Goal: Task Accomplishment & Management: Use online tool/utility

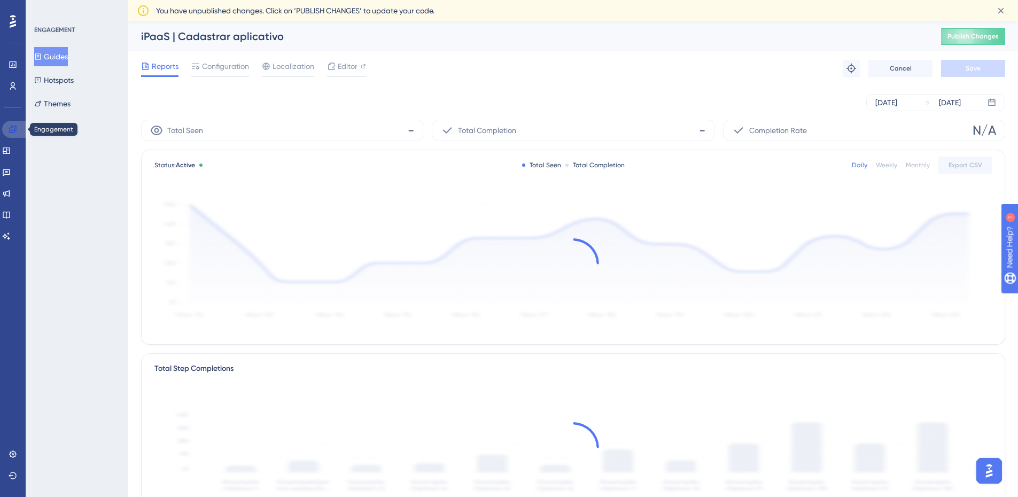
click at [14, 134] on link at bounding box center [15, 129] width 26 height 17
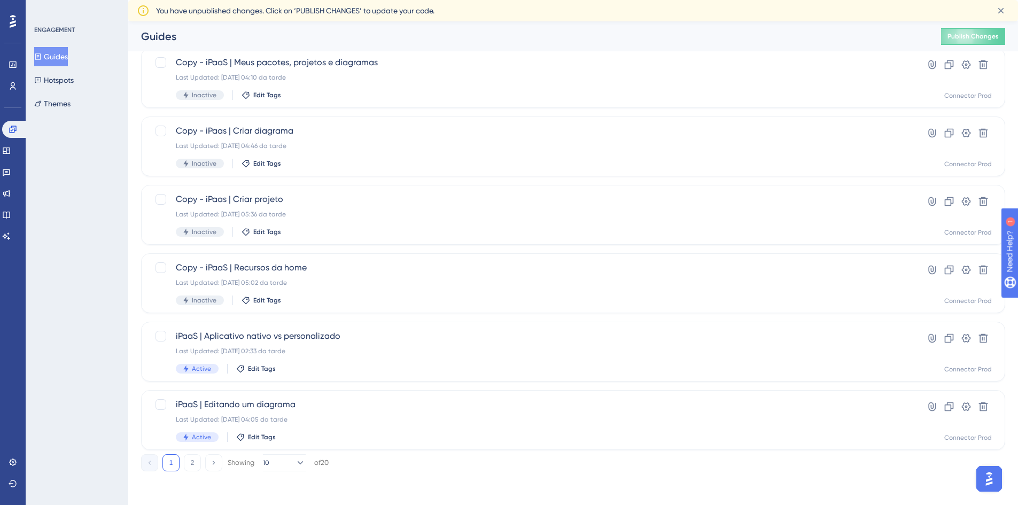
scroll to position [324, 0]
click at [383, 358] on div "iPaaS | Aplicativo nativo vs personalizado Last Updated: [DATE] 02:33 da tarde …" at bounding box center [530, 351] width 709 height 44
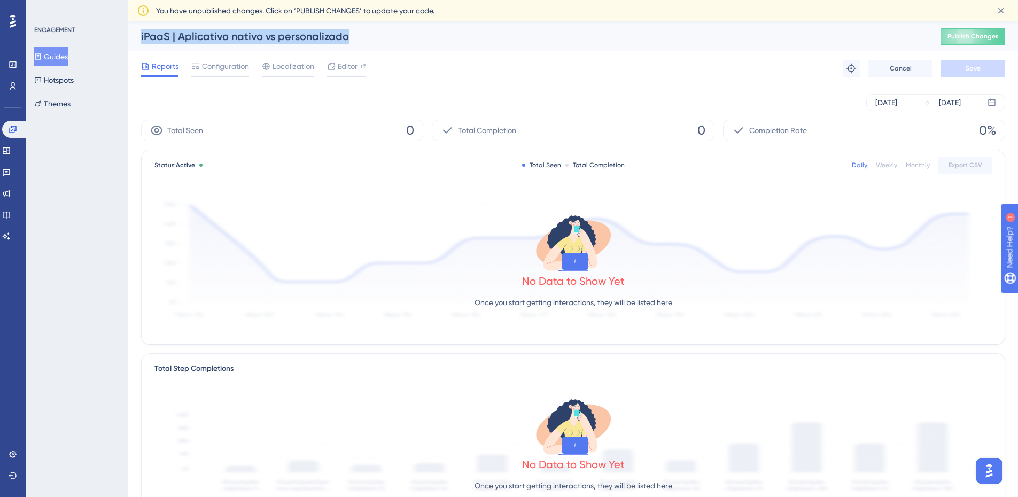
drag, startPoint x: 351, startPoint y: 37, endPoint x: 141, endPoint y: 47, distance: 210.8
click at [141, 47] on div "iPaaS | Aplicativo nativo vs personalizado Publish Changes" at bounding box center [573, 36] width 890 height 30
copy div "iPaaS | Aplicativo nativo vs personalizado"
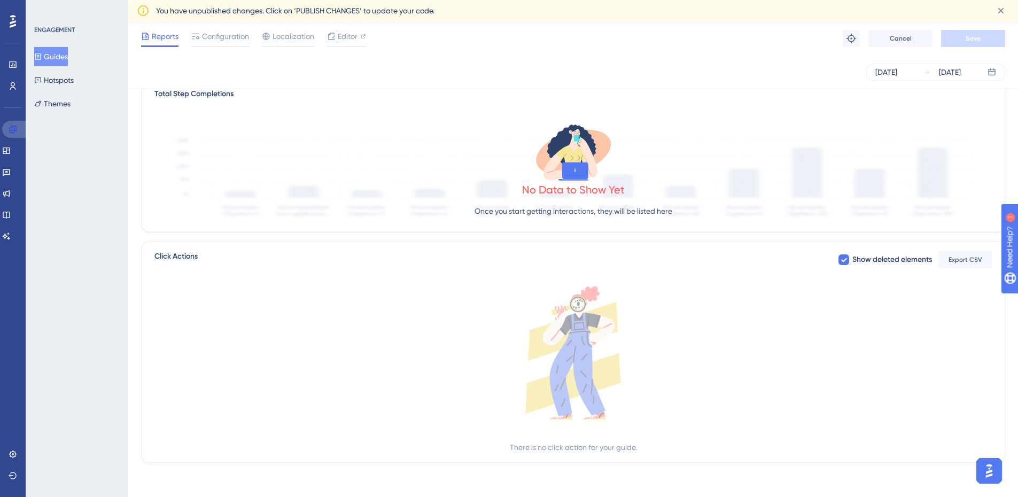
click at [8, 122] on link at bounding box center [15, 129] width 26 height 17
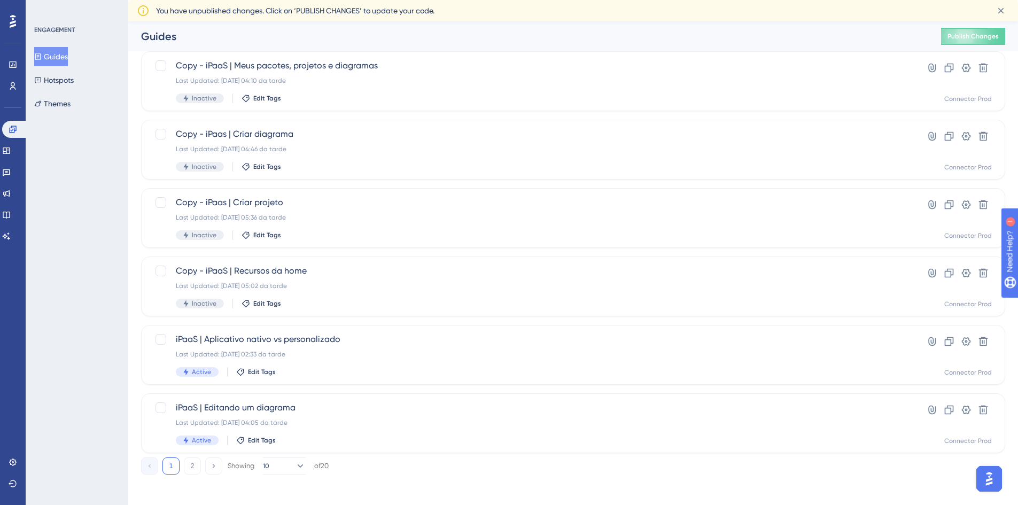
scroll to position [324, 0]
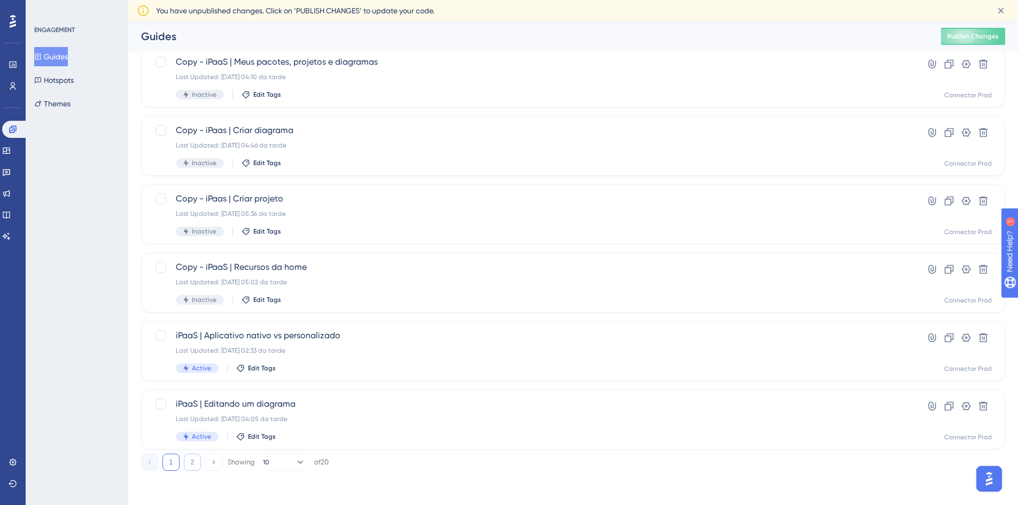
click at [191, 463] on button "2" at bounding box center [192, 462] width 17 height 17
click at [369, 222] on div "iPaaS | Cadastrar ambiente Last Updated: 26.09.2023 05:36 da tarde Active Edit …" at bounding box center [530, 214] width 709 height 44
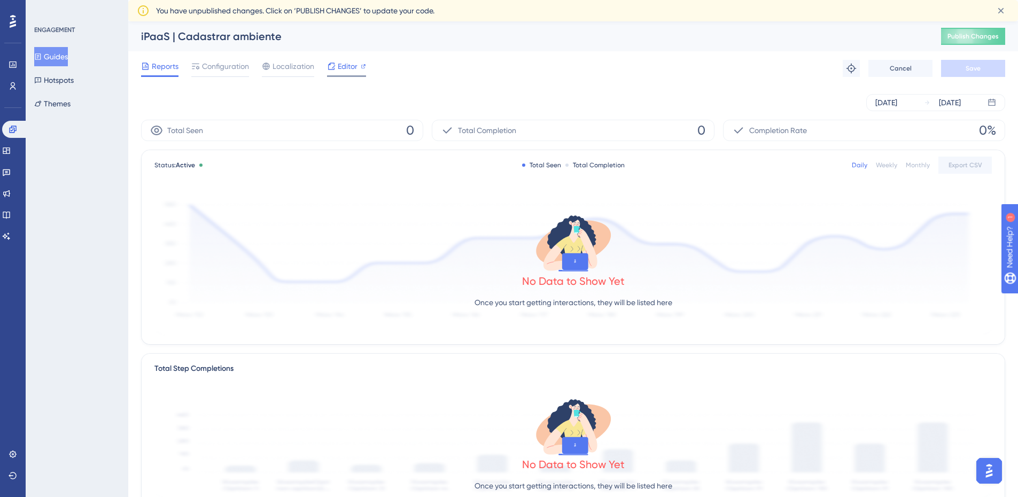
click at [356, 65] on span "Editor" at bounding box center [348, 66] width 20 height 13
click at [351, 57] on div "Reports Configuration Localization Editor Troubleshoot Cancel Save" at bounding box center [573, 68] width 864 height 34
click at [351, 63] on span "Editor" at bounding box center [348, 66] width 20 height 13
